Goal: Share content: Share content

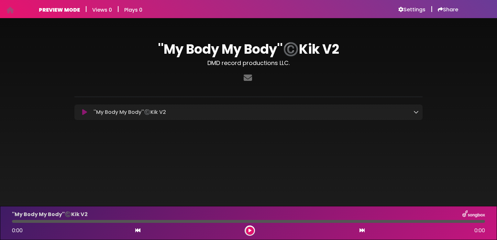
click at [412, 112] on div "''My Body My Body''©️Kik V2 Loading Track..." at bounding box center [255, 112] width 328 height 8
click at [415, 112] on icon at bounding box center [416, 111] width 5 height 5
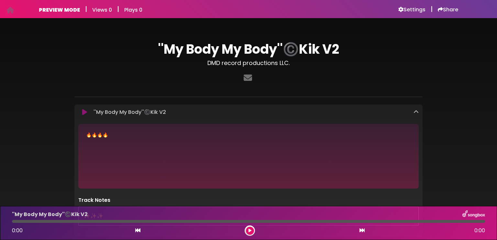
click at [485, 129] on div "''My Body My Body''©️Kik V2 DMD record productions LLC. ×" at bounding box center [248, 137] width 497 height 222
click at [250, 232] on icon at bounding box center [250, 231] width 3 height 4
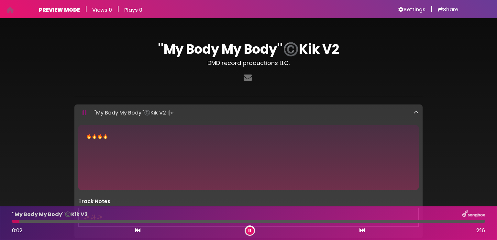
click at [253, 232] on button at bounding box center [250, 231] width 8 height 8
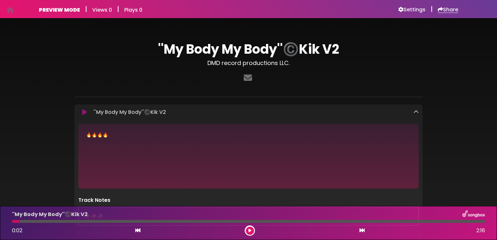
click at [445, 11] on h6 "Share" at bounding box center [448, 9] width 20 height 6
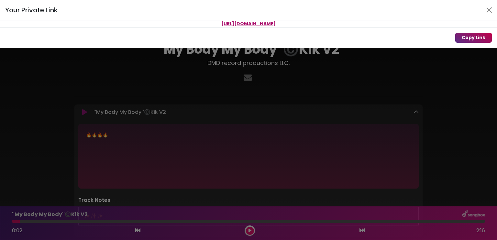
click at [471, 39] on button "Copy Link" at bounding box center [474, 38] width 37 height 10
